Goal: Navigation & Orientation: Find specific page/section

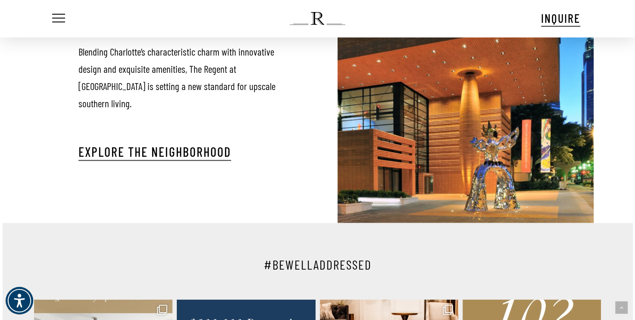
scroll to position [1680, 0]
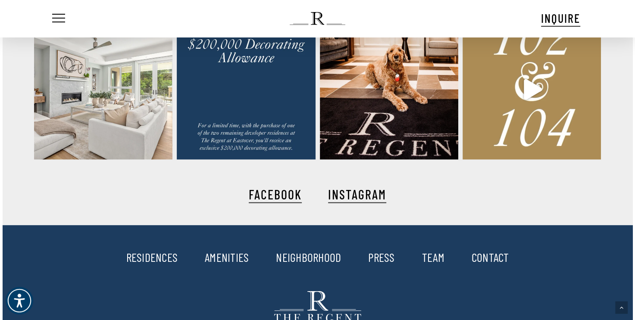
click at [165, 255] on link "RESIDENCES" at bounding box center [152, 257] width 52 height 15
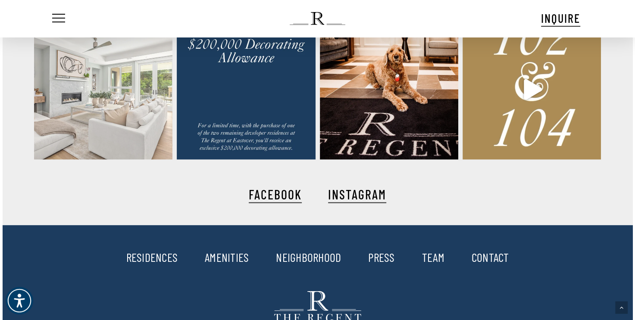
click at [100, 120] on img at bounding box center [103, 90] width 138 height 140
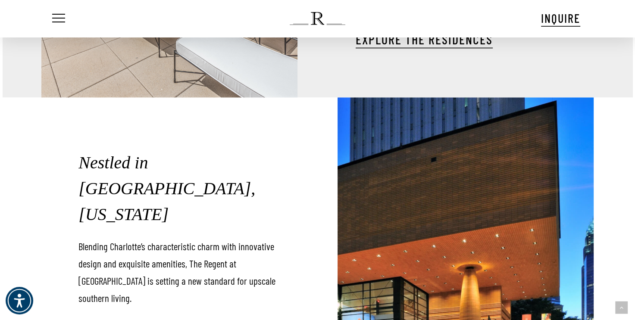
scroll to position [1485, 0]
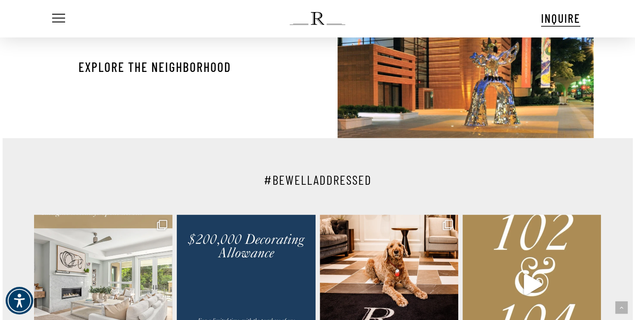
click at [221, 59] on link "Explore The Neighborhood" at bounding box center [154, 67] width 153 height 16
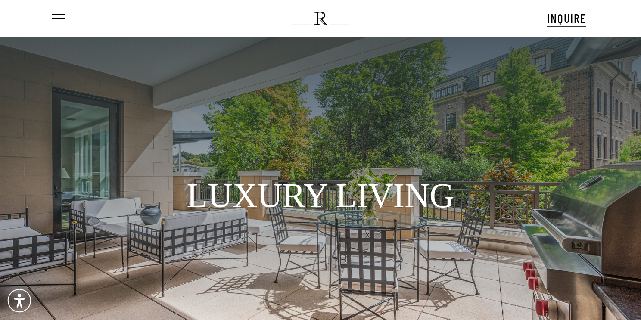
click at [641, 247] on div at bounding box center [320, 179] width 641 height 284
click at [59, 16] on span "Navigation Menu" at bounding box center [58, 18] width 9 height 12
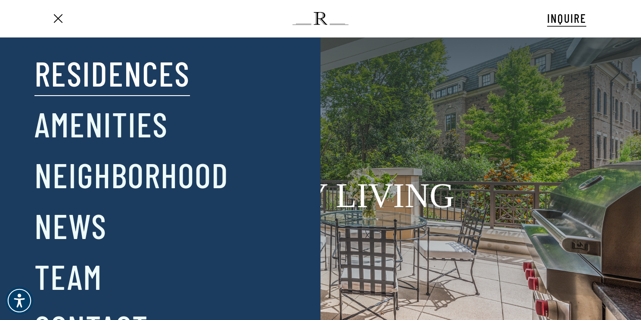
click at [521, 184] on div "Close Menu Residences Amenities Neighborhood News Team Contact" at bounding box center [325, 160] width 650 height 320
click at [618, 239] on div "Close Menu Residences Amenities Neighborhood News Team Contact" at bounding box center [325, 160] width 650 height 320
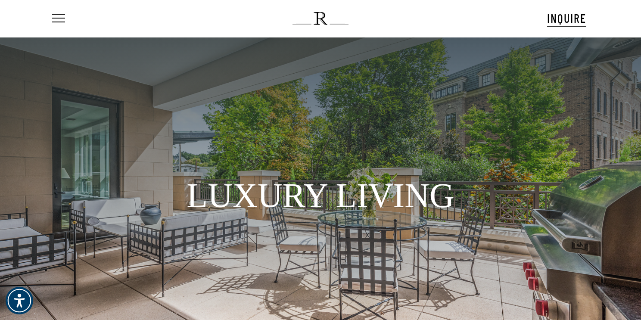
click at [641, 194] on div at bounding box center [320, 179] width 641 height 284
click at [319, 9] on div "Menu INQUIRE Menu" at bounding box center [320, 18] width 540 height 37
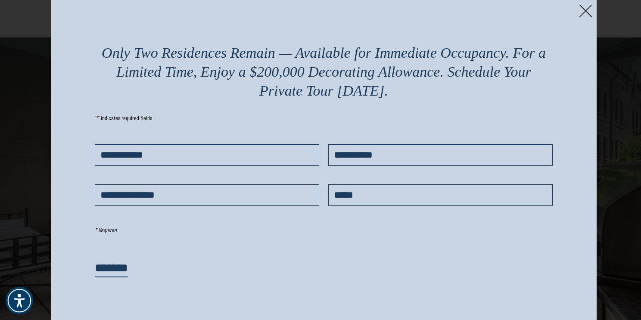
click at [584, 11] on img at bounding box center [585, 10] width 13 height 13
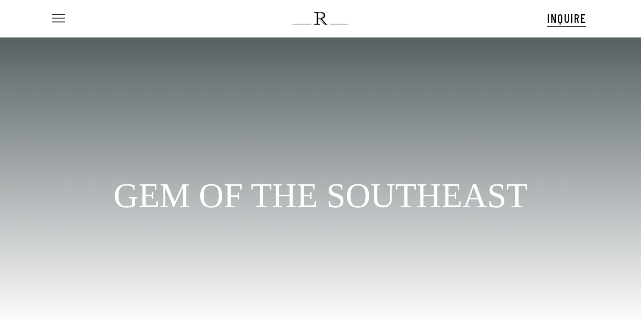
scroll to position [39, 0]
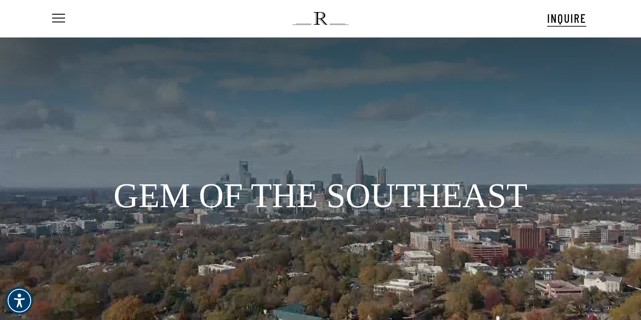
click at [641, 271] on div at bounding box center [320, 179] width 641 height 284
